Goal: Transaction & Acquisition: Purchase product/service

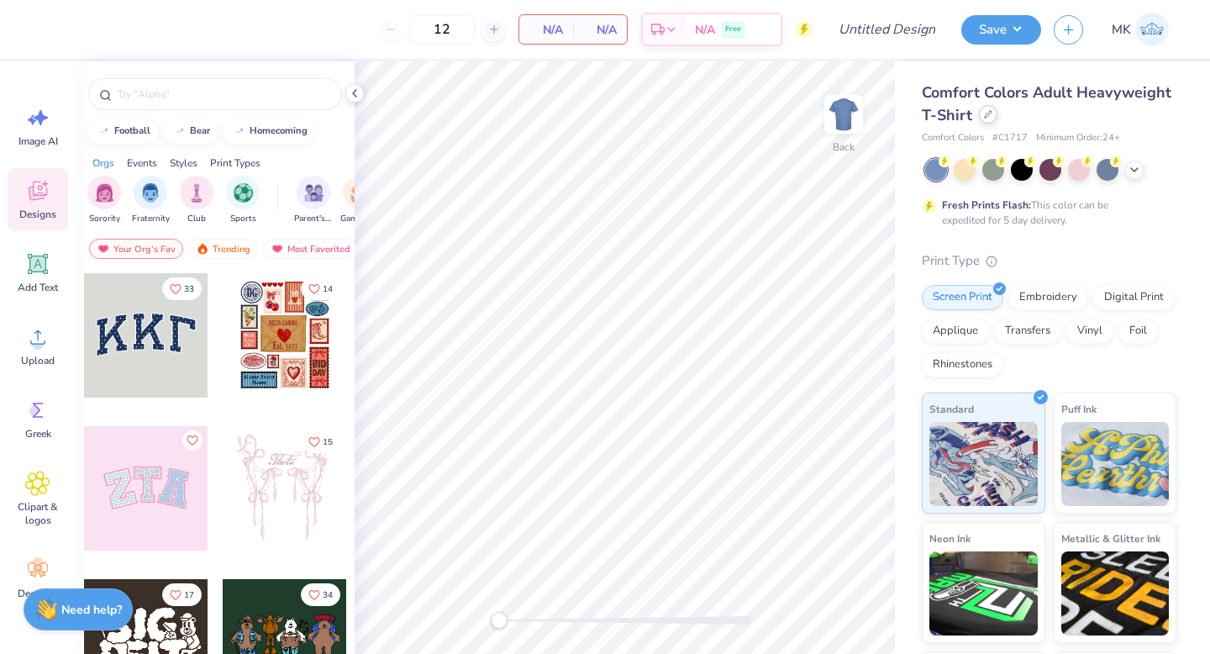
click at [987, 113] on icon at bounding box center [988, 114] width 8 height 8
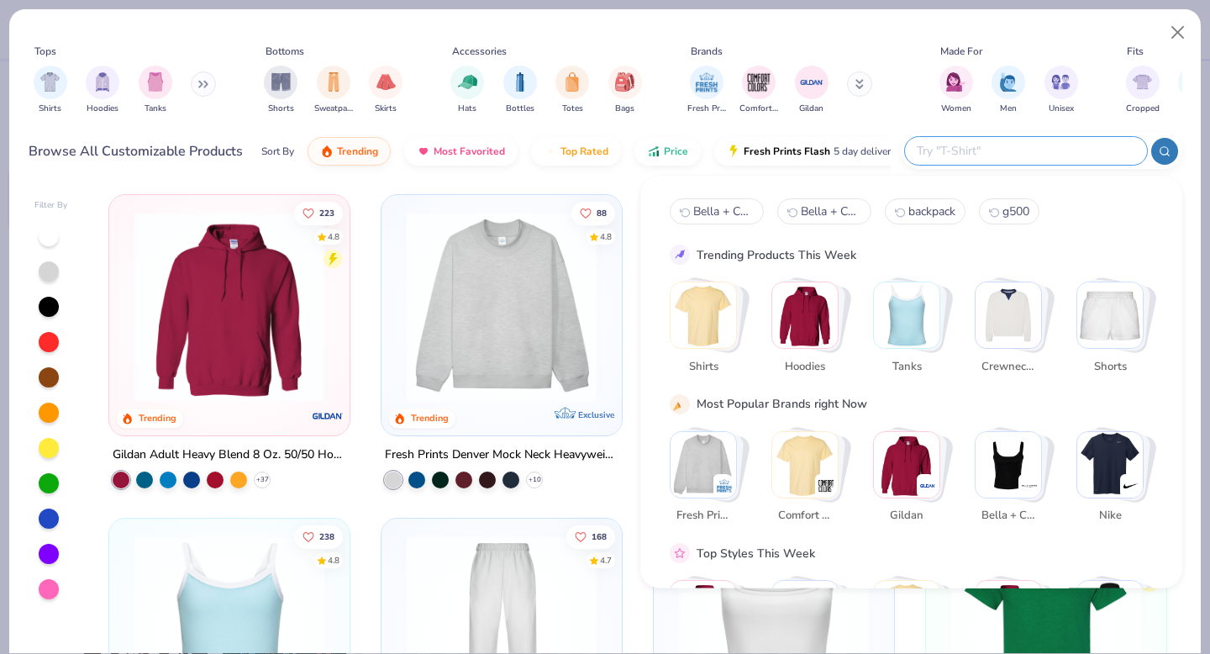
click at [1061, 159] on input "text" at bounding box center [1025, 150] width 220 height 19
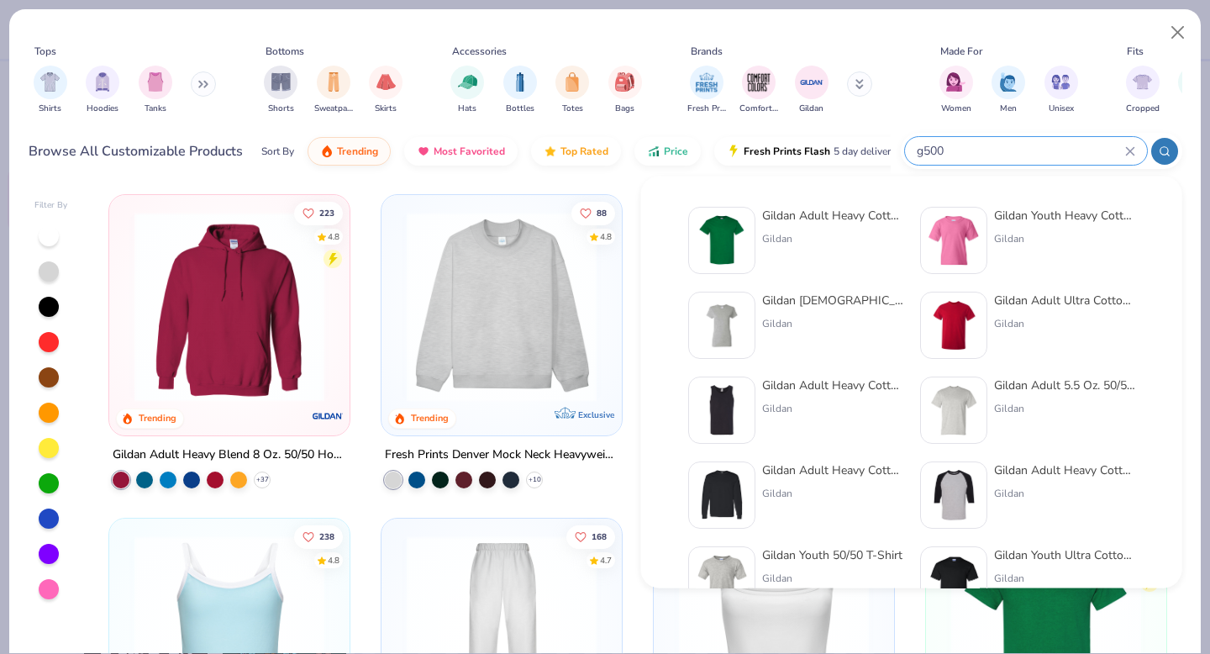
type input "g500"
click at [825, 218] on div "Gildan Adult Heavy Cotton T-Shirt" at bounding box center [832, 216] width 141 height 18
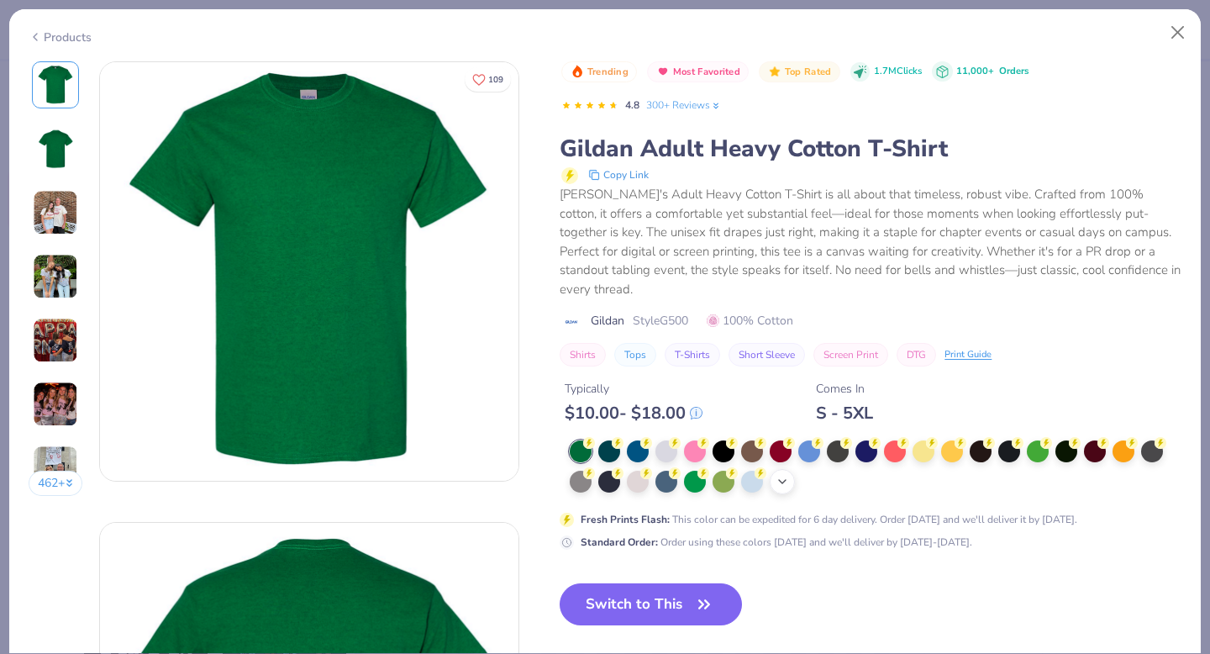
click at [783, 480] on polyline at bounding box center [782, 481] width 7 height 3
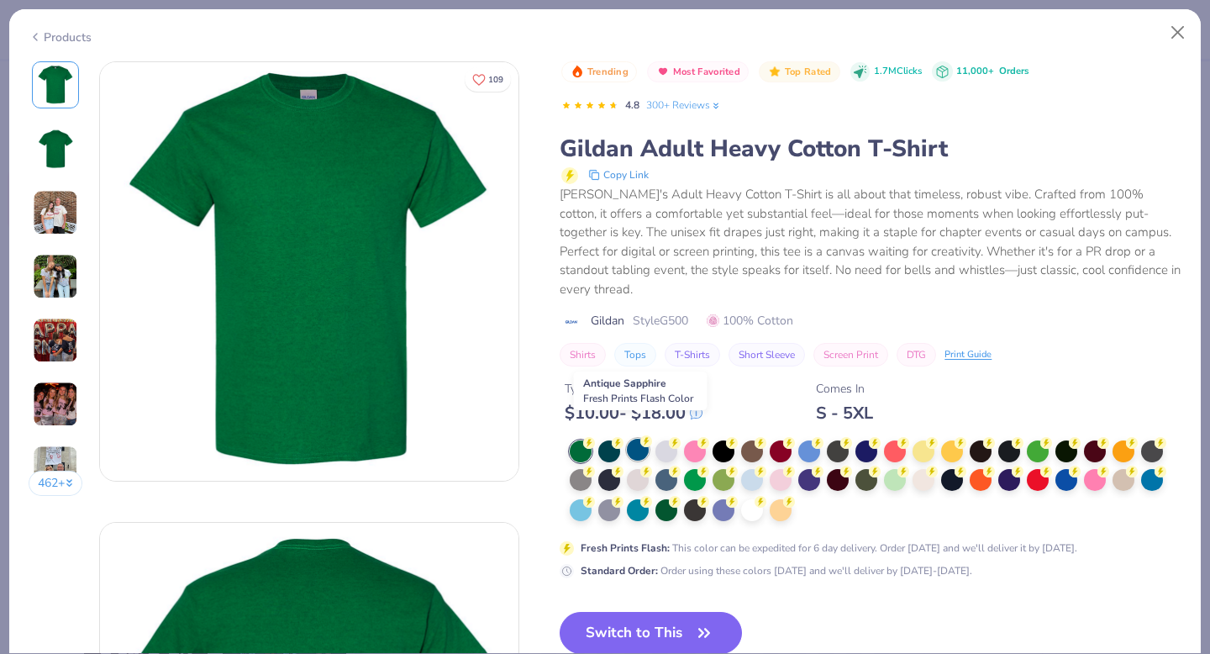
click at [646, 439] on div at bounding box center [638, 450] width 22 height 22
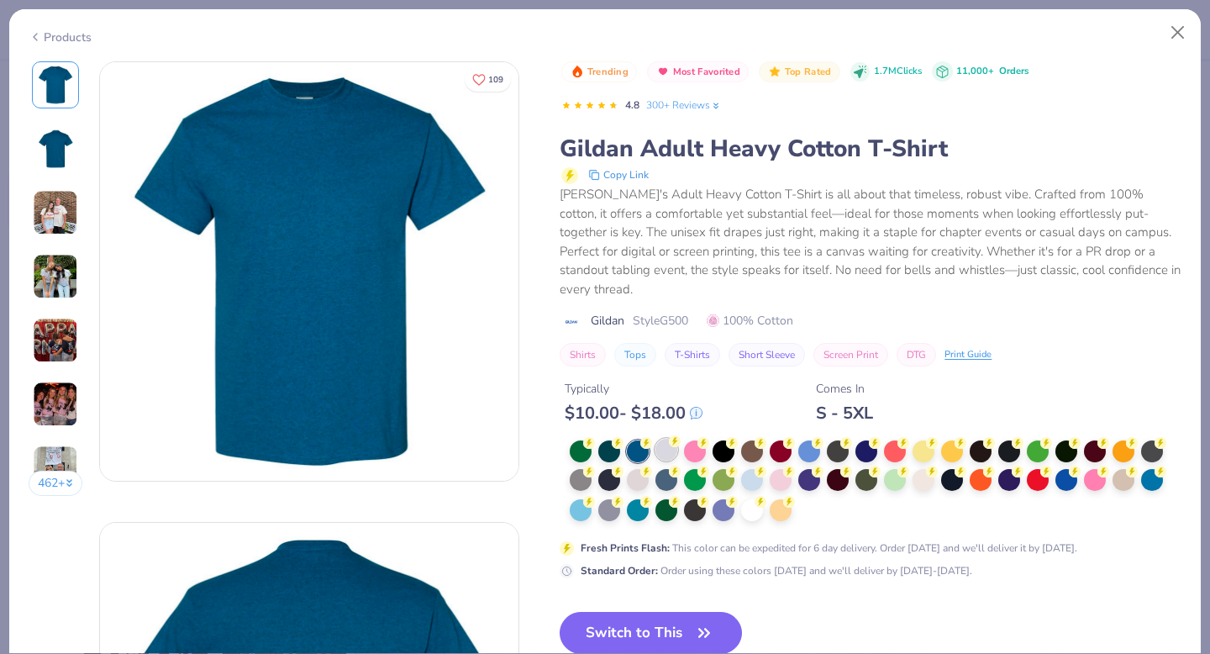
click at [675, 435] on circle at bounding box center [675, 441] width 12 height 12
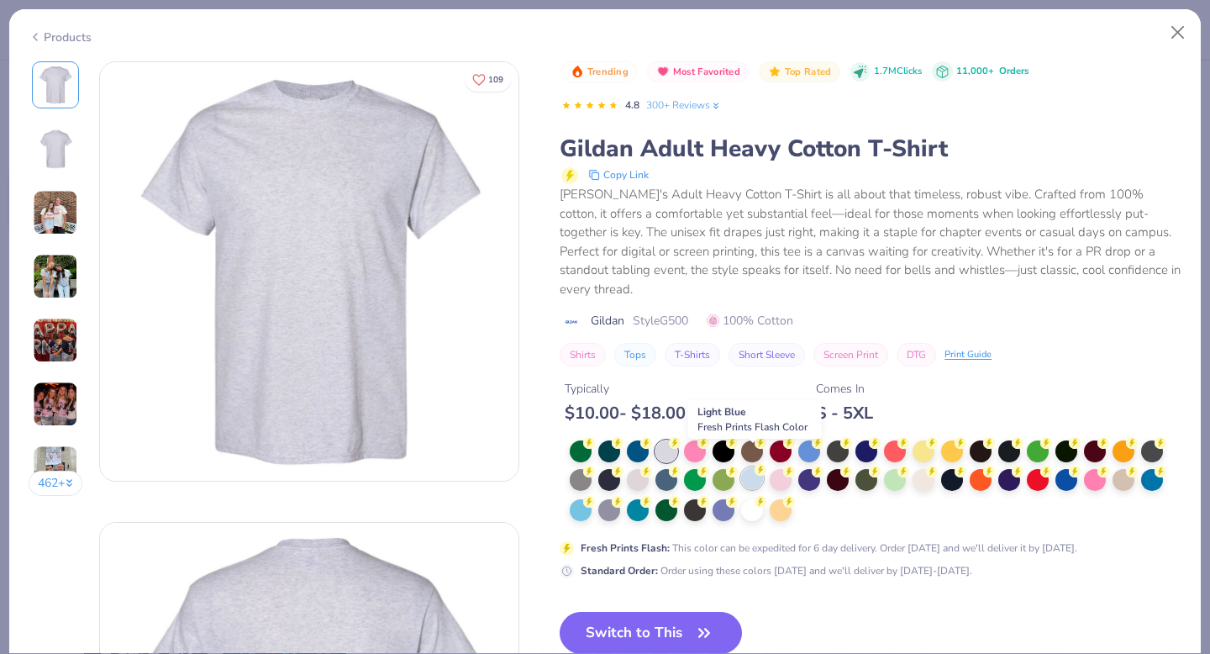
click at [761, 467] on div at bounding box center [752, 478] width 22 height 22
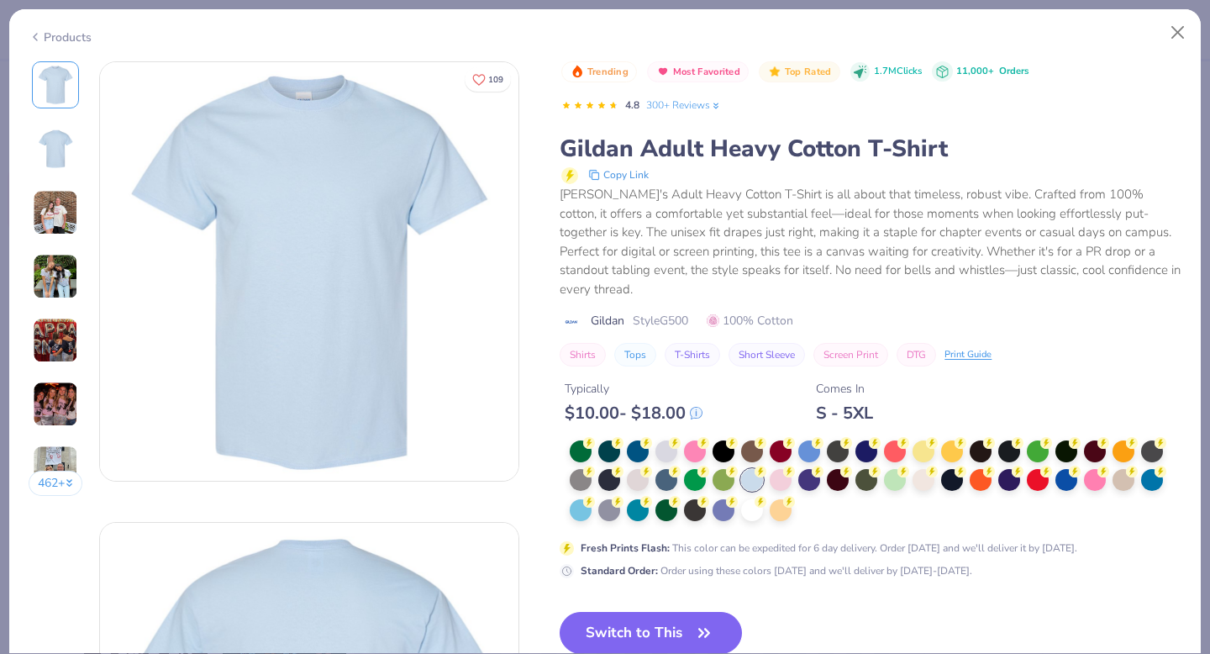
scroll to position [22, 0]
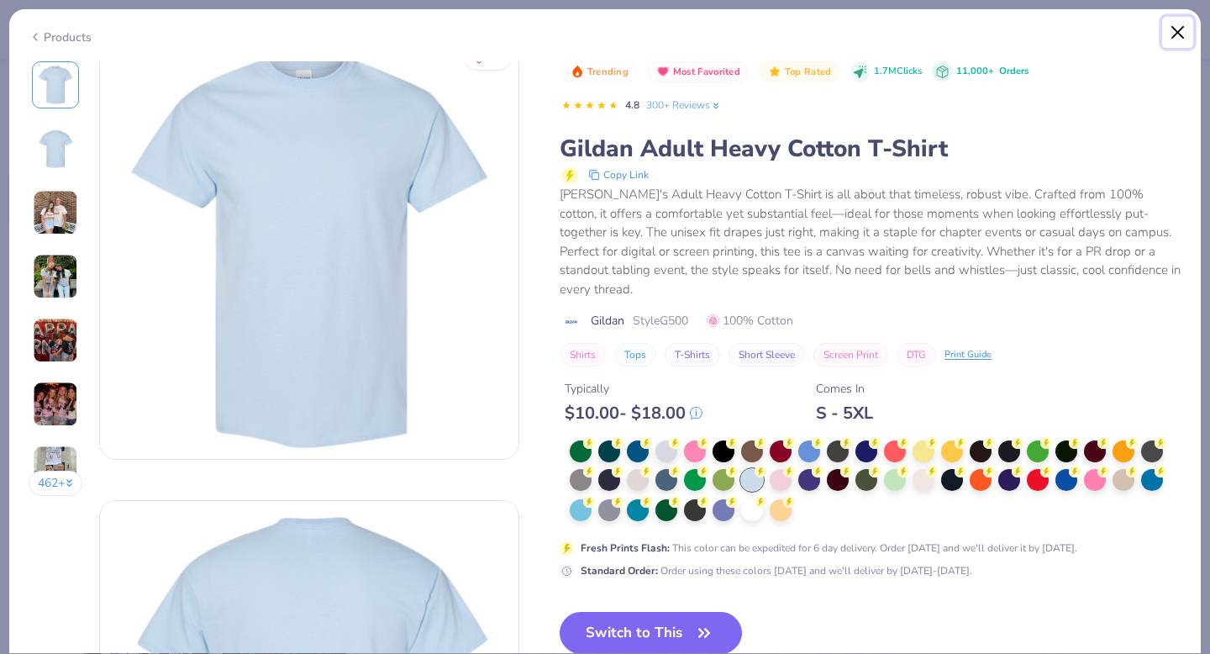
click at [1173, 37] on button "Close" at bounding box center [1178, 33] width 32 height 32
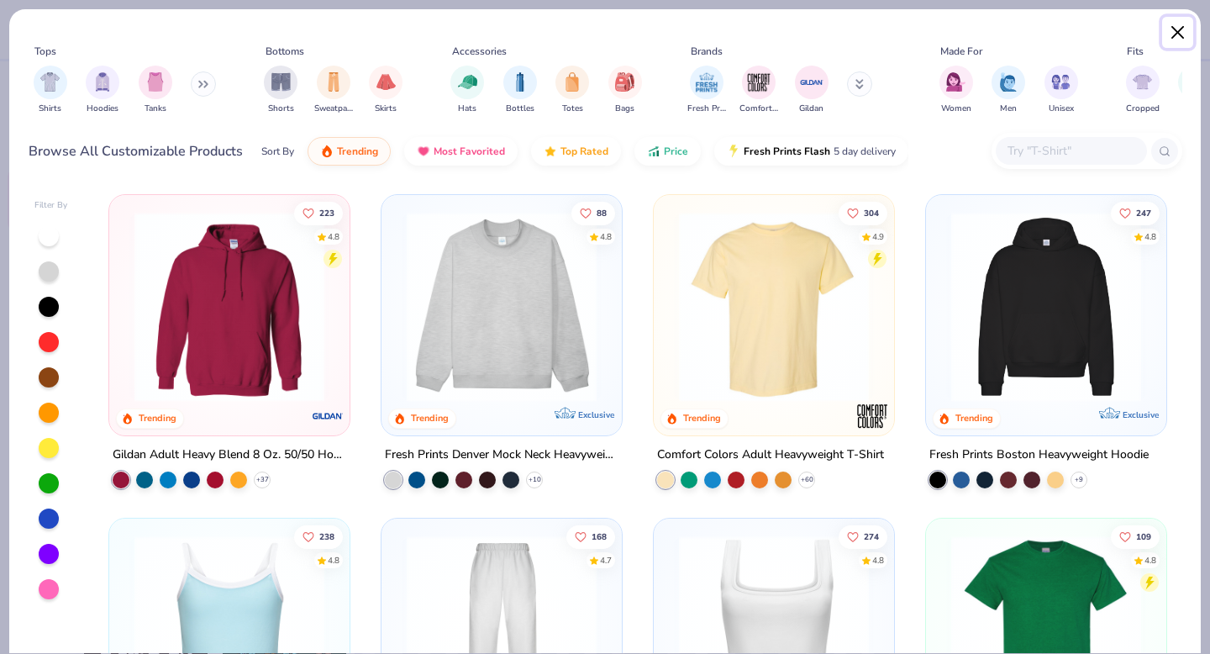
click at [1176, 43] on button "Close" at bounding box center [1178, 33] width 32 height 32
